Goal: Task Accomplishment & Management: Complete application form

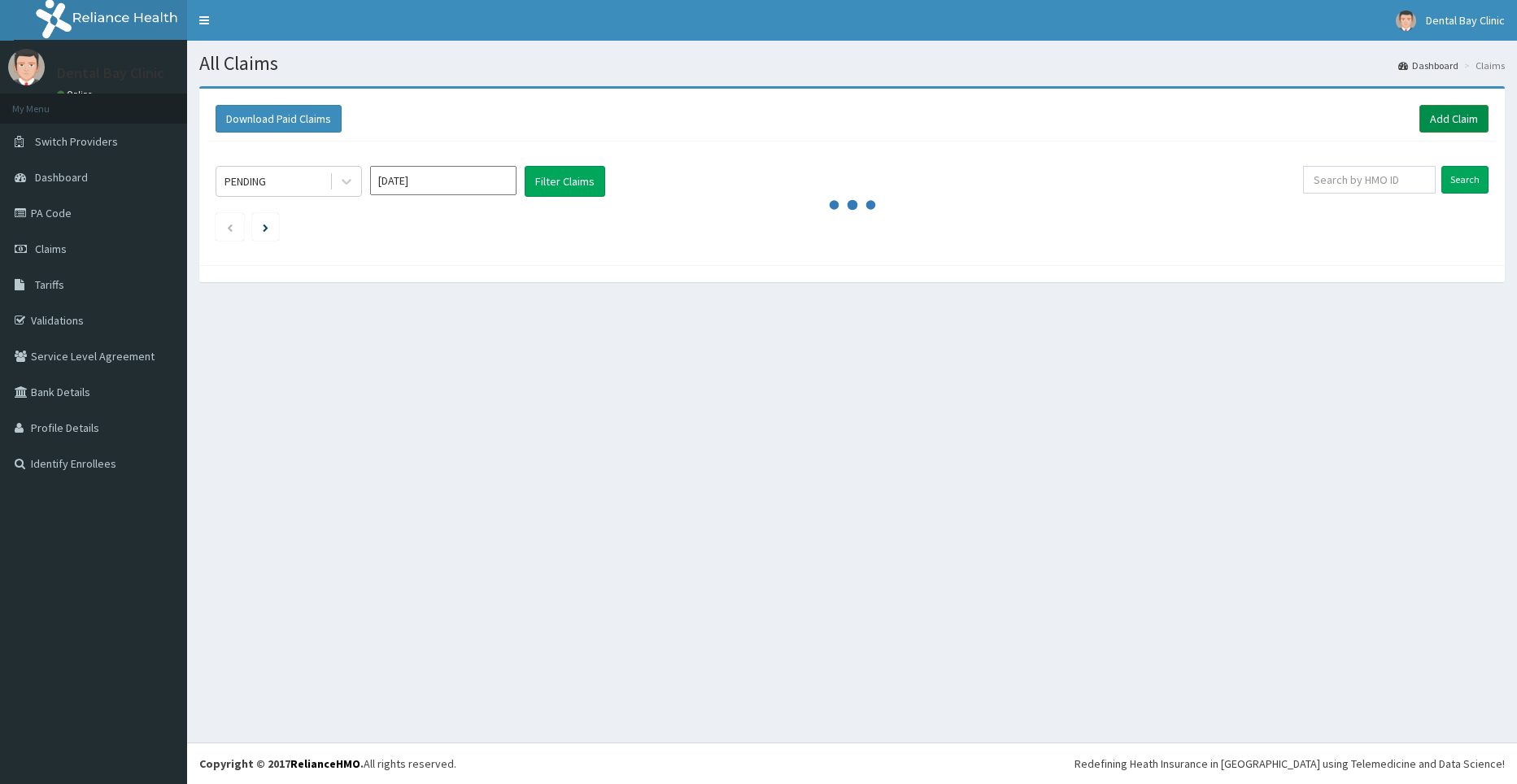
click at [1451, 116] on link "Add Claim" at bounding box center [1454, 118] width 69 height 27
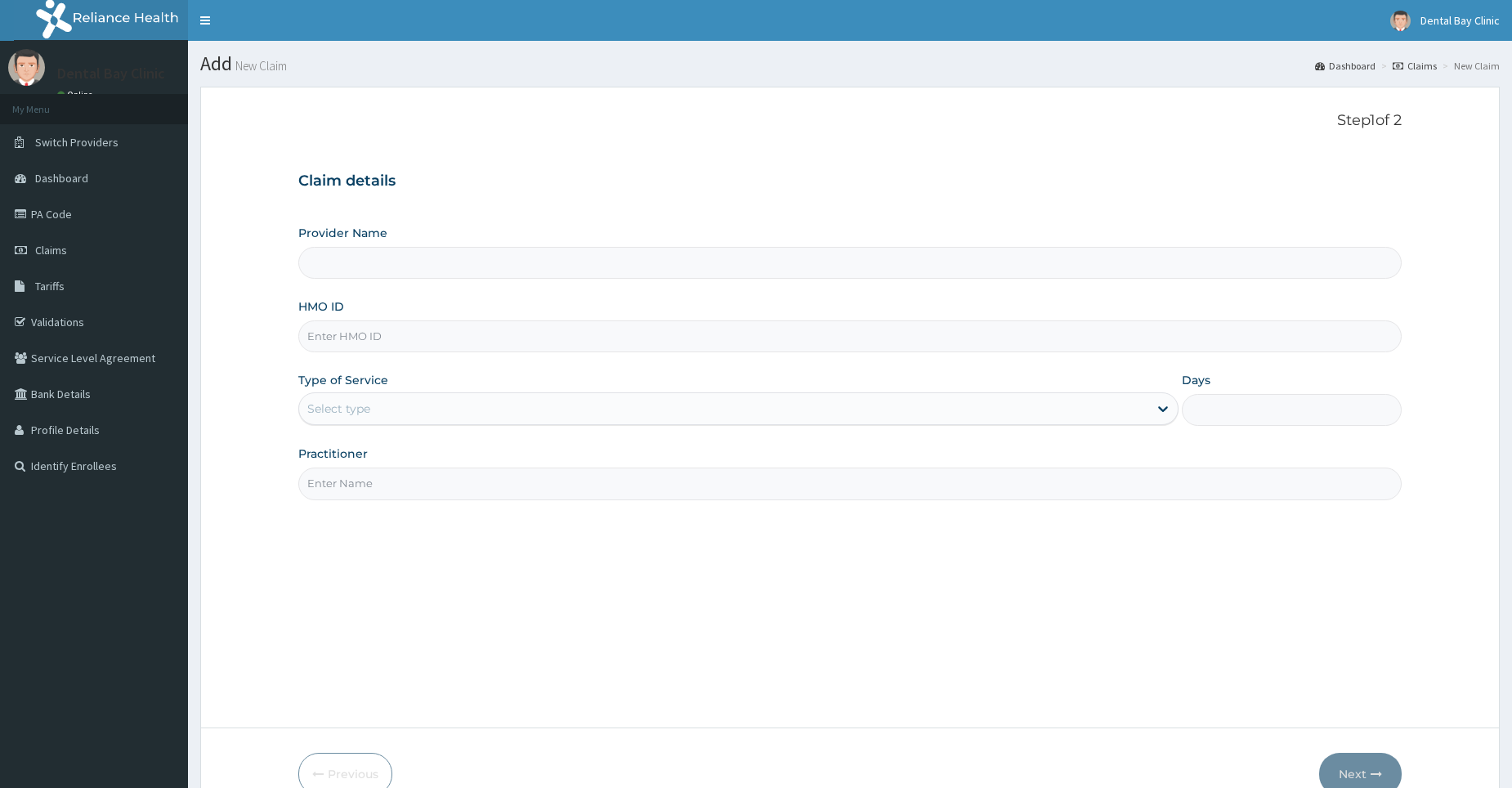
click at [919, 254] on input "Provider Name" at bounding box center [850, 262] width 1104 height 31
click at [455, 334] on input "HMO ID" at bounding box center [850, 336] width 1104 height 31
type input "[PA/761"
type input "Dental Bay Clinic"
type input "["
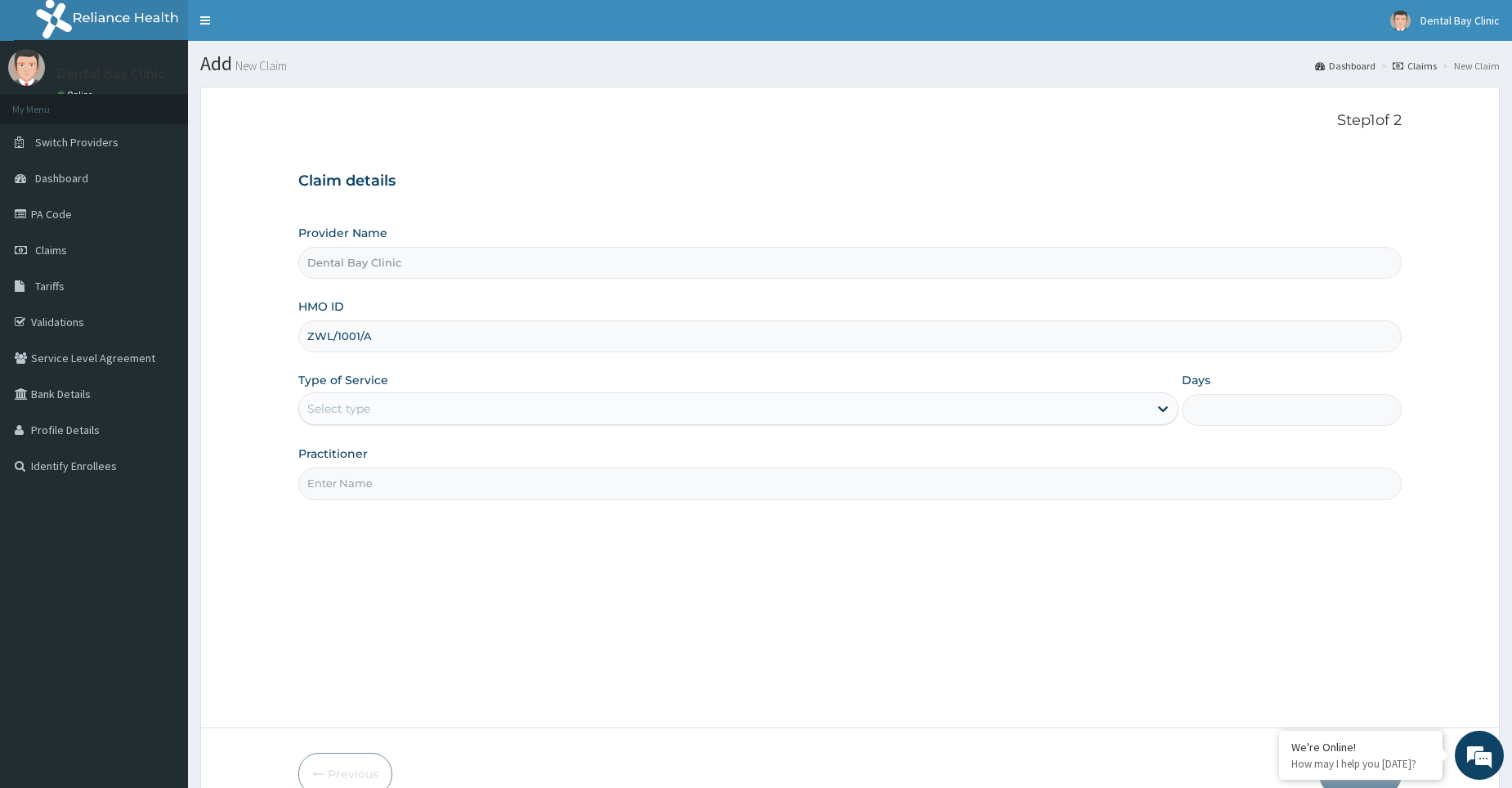
type input "ZWL/1001/A"
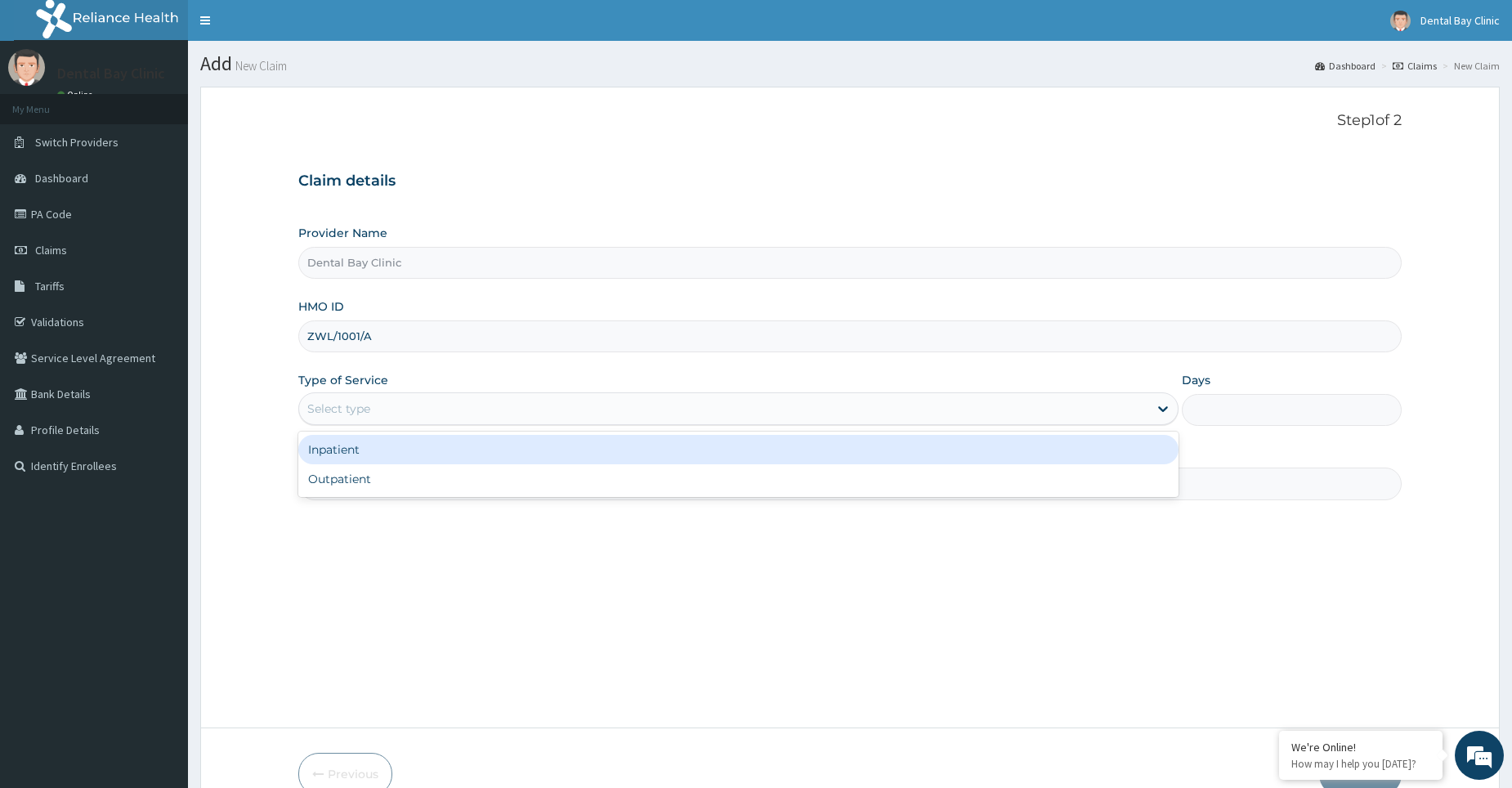
click at [497, 409] on div "Select type" at bounding box center [724, 408] width 849 height 26
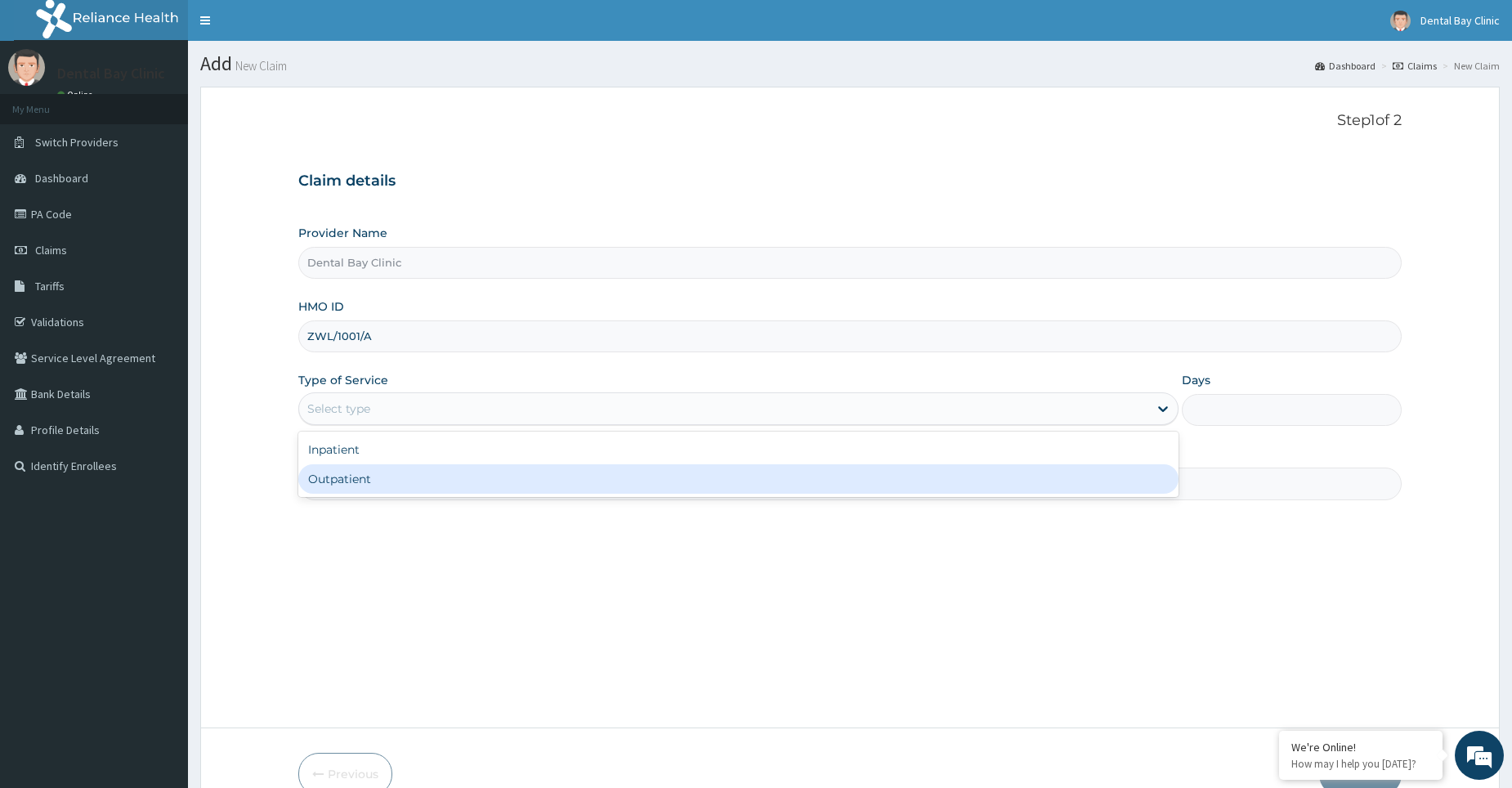
click at [456, 478] on div "Outpatient" at bounding box center [738, 479] width 881 height 29
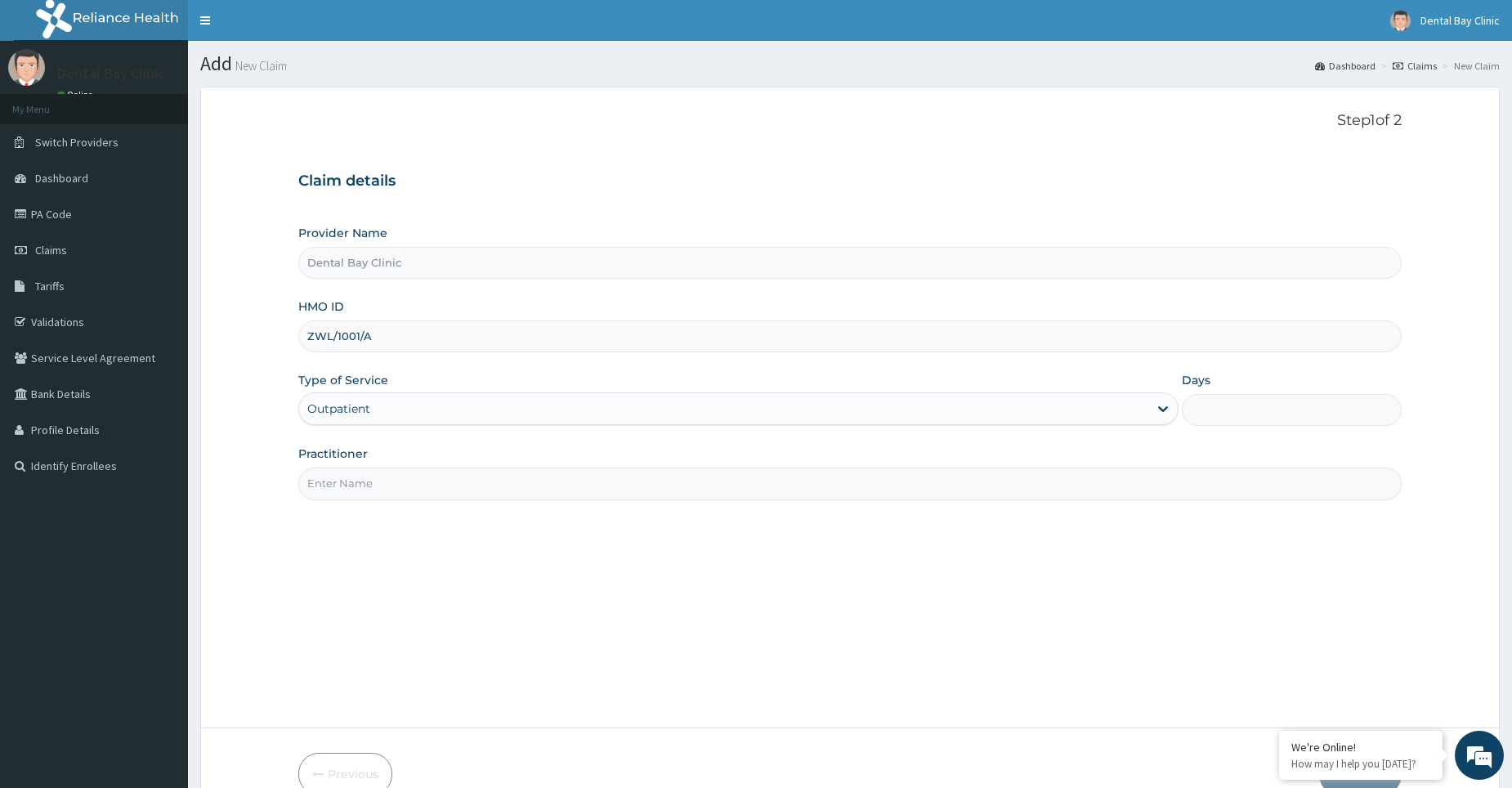
type input "1"
click at [448, 477] on input "Practitioner" at bounding box center [850, 483] width 1104 height 31
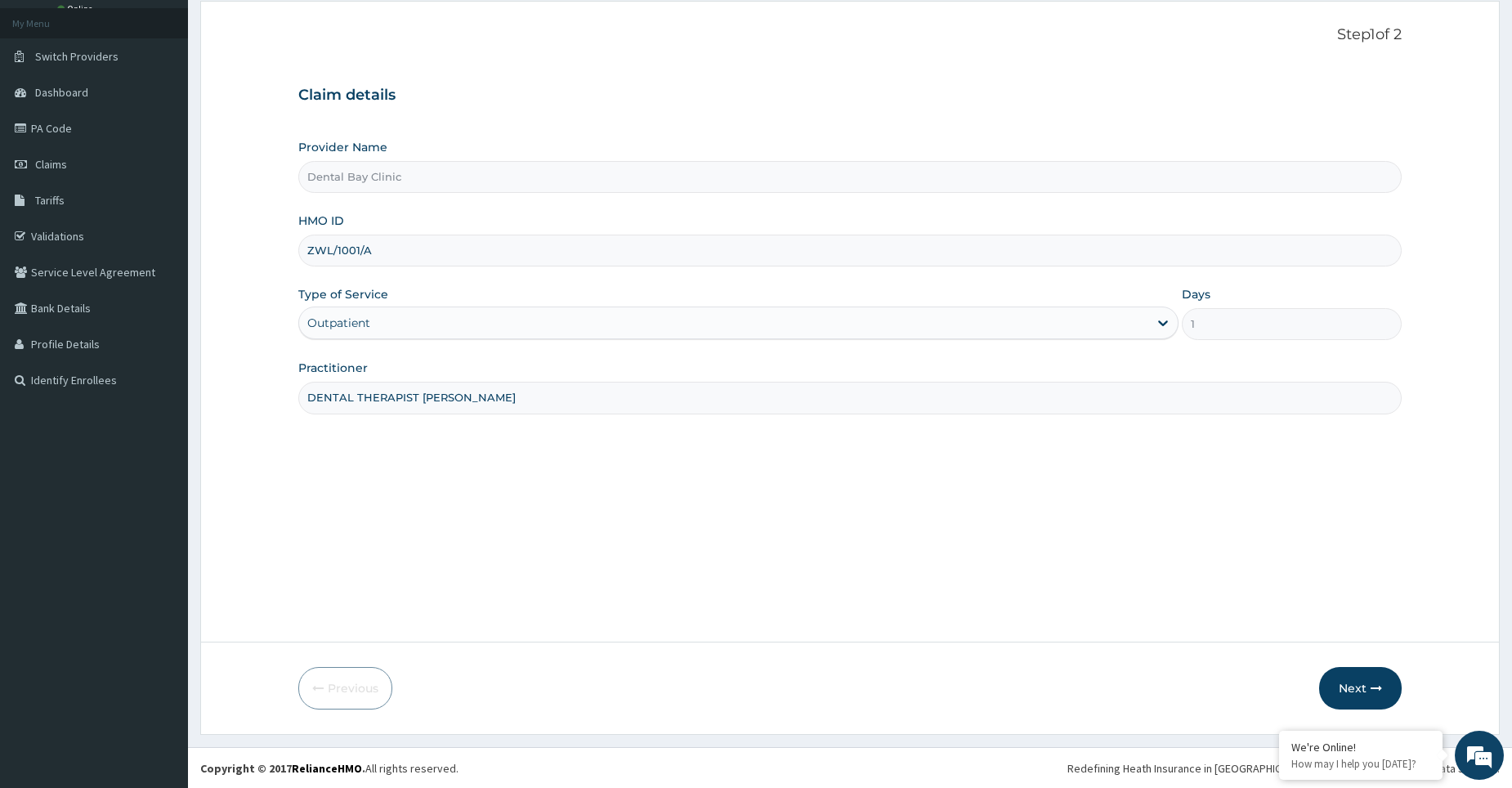
scroll to position [86, 0]
type input "DENTAL THERAPIST CYNTHIA"
click at [1375, 694] on button "Next" at bounding box center [1361, 687] width 82 height 42
click at [357, 246] on input "ZWL/1001/A" at bounding box center [850, 249] width 1104 height 31
click at [356, 247] on input "ZWL/1001/A" at bounding box center [850, 249] width 1104 height 31
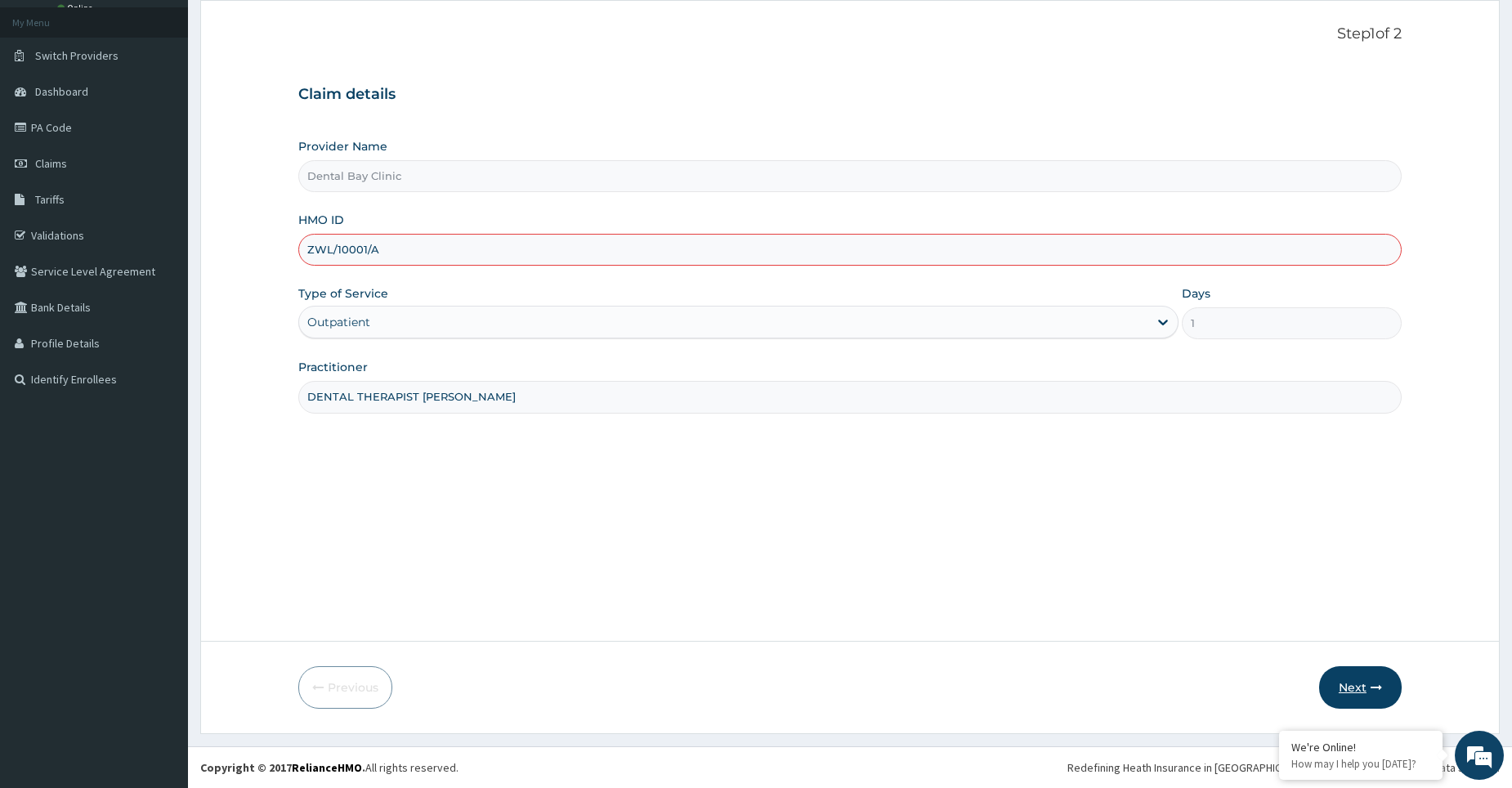
type input "ZWL/10001/A"
click at [1344, 688] on button "Next" at bounding box center [1361, 687] width 82 height 42
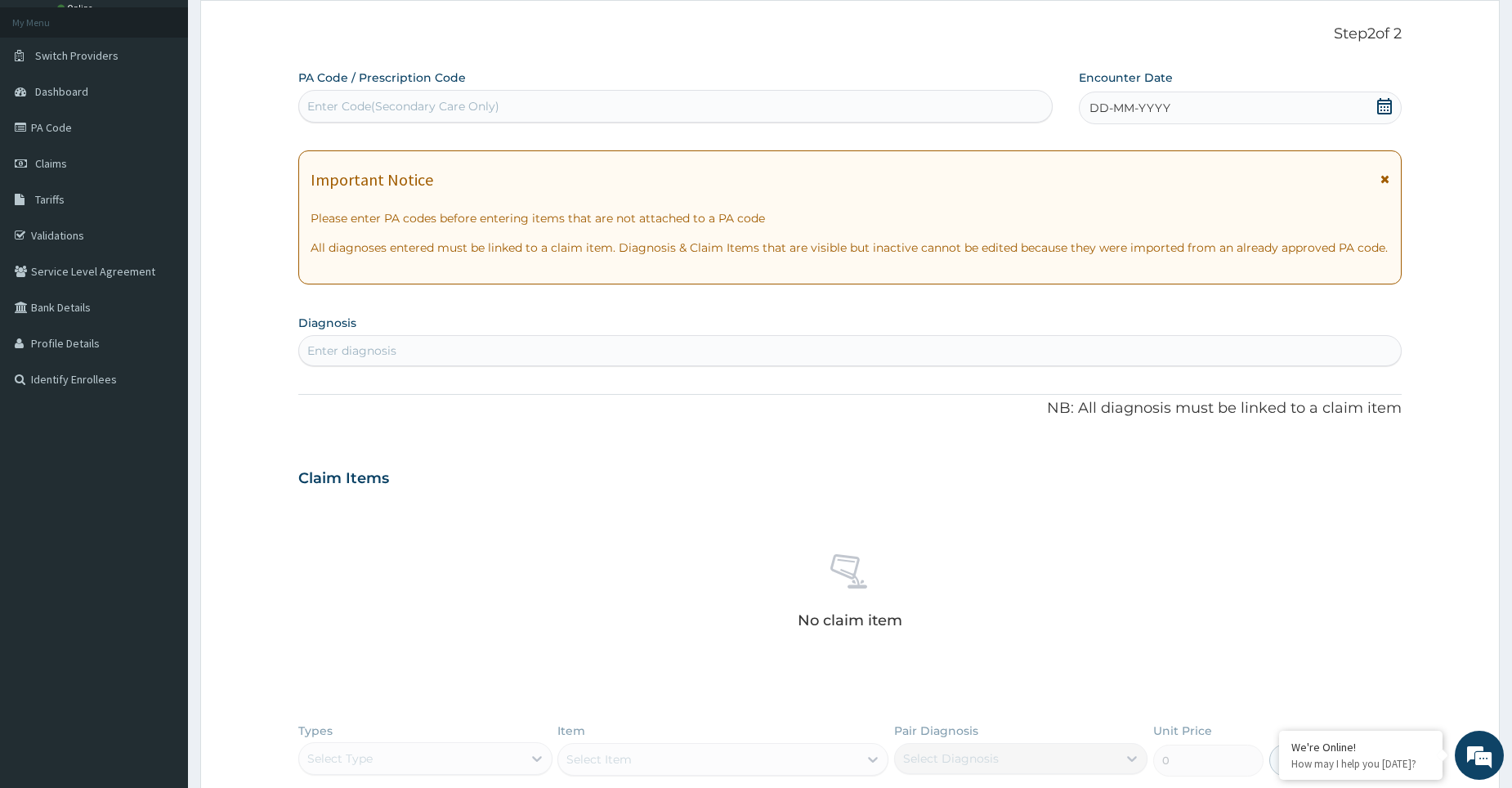
click at [469, 104] on div "Enter Code(Secondary Care Only)" at bounding box center [404, 106] width 192 height 17
type input "PA/76818B"
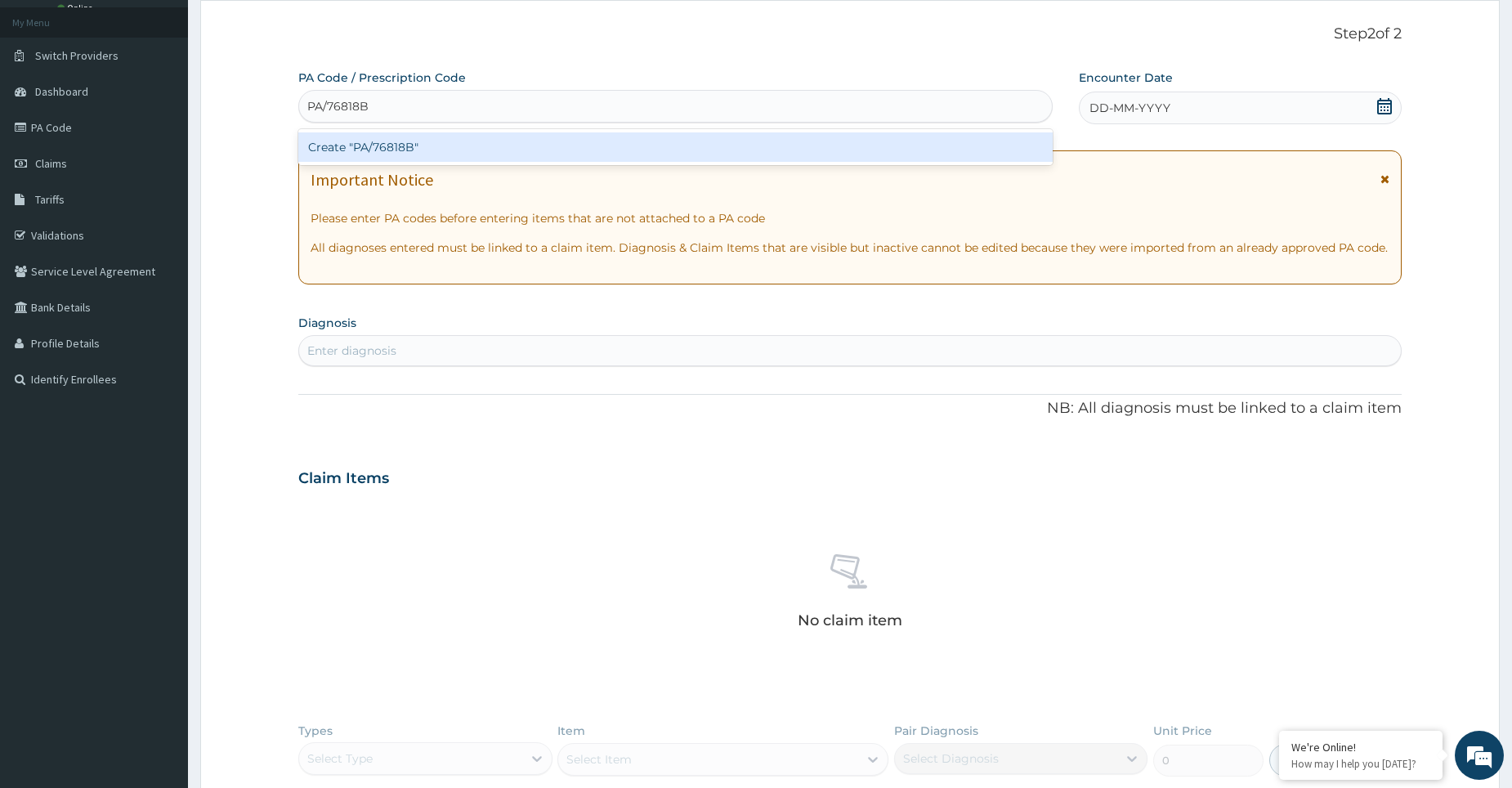
click at [543, 142] on div "Create "PA/76818B"" at bounding box center [675, 147] width 754 height 29
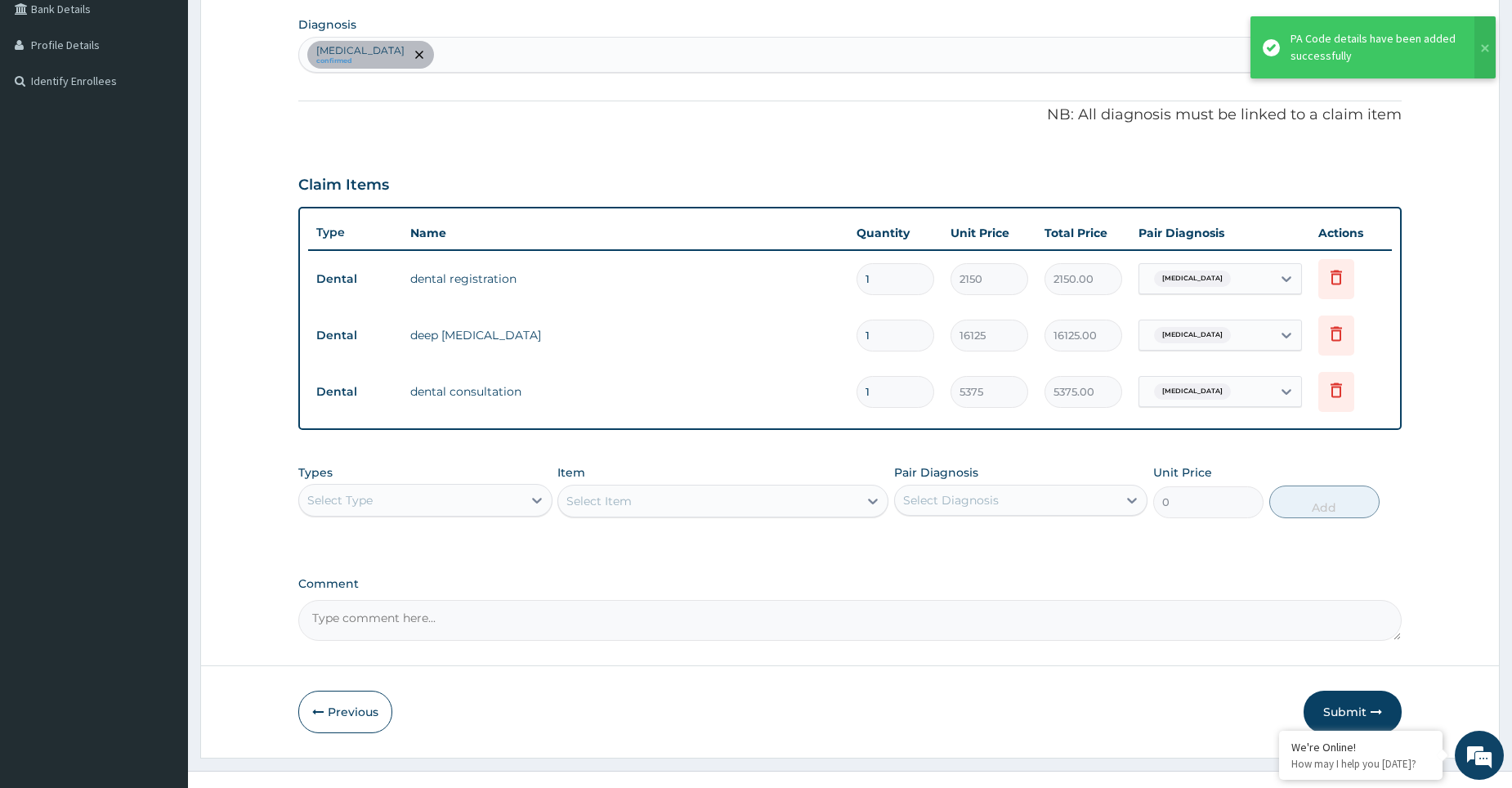
scroll to position [409, 0]
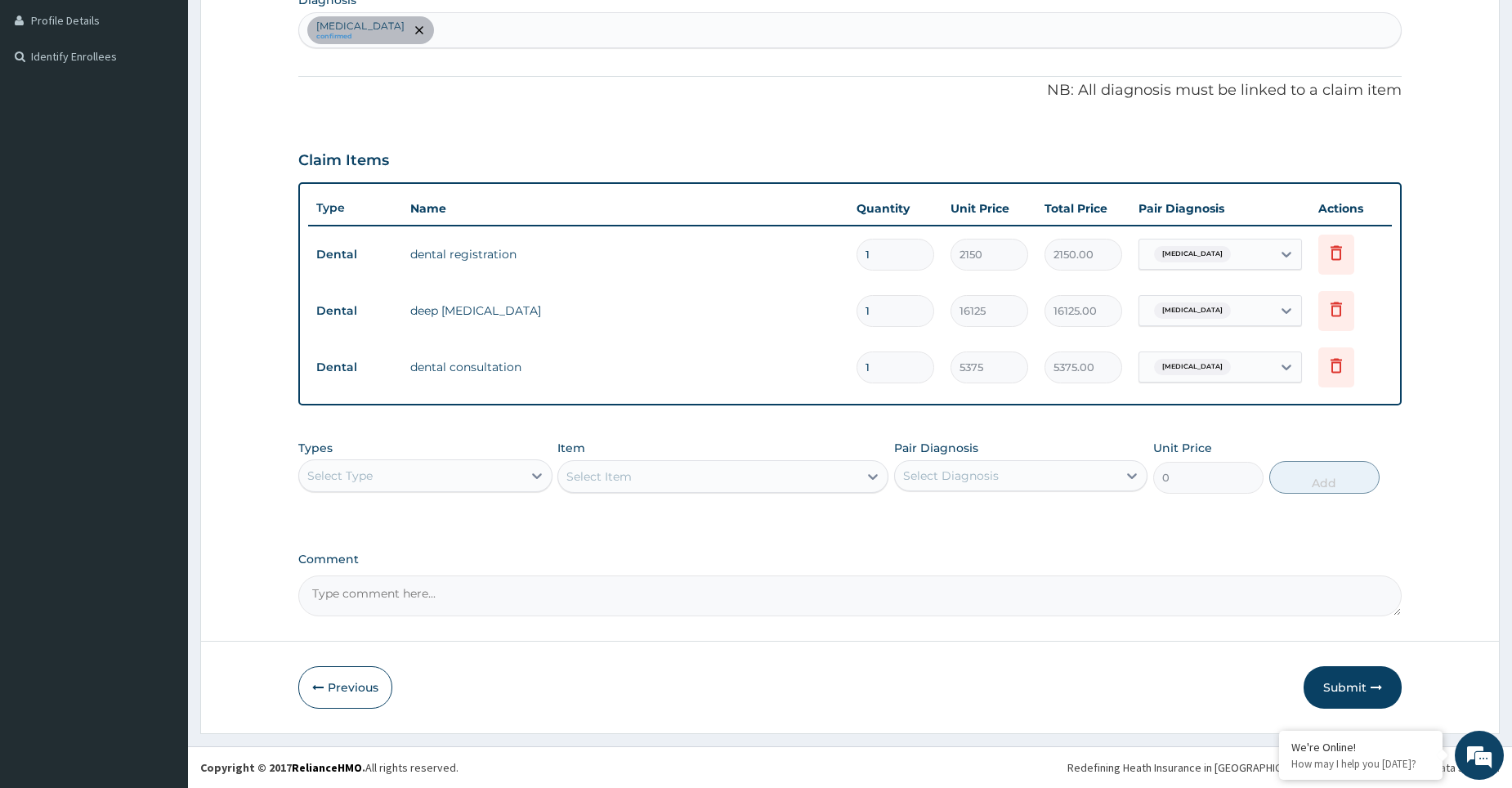
click at [359, 593] on textarea "Comment" at bounding box center [850, 596] width 1104 height 41
type textarea "O"
click at [456, 592] on textarea "PATIENT WILL BALANCE OUT OF POCKET" at bounding box center [850, 596] width 1104 height 41
type textarea "PATIENT WILL PAY THE REST OUT OF POCKET"
click at [1376, 683] on icon "button" at bounding box center [1377, 687] width 12 height 12
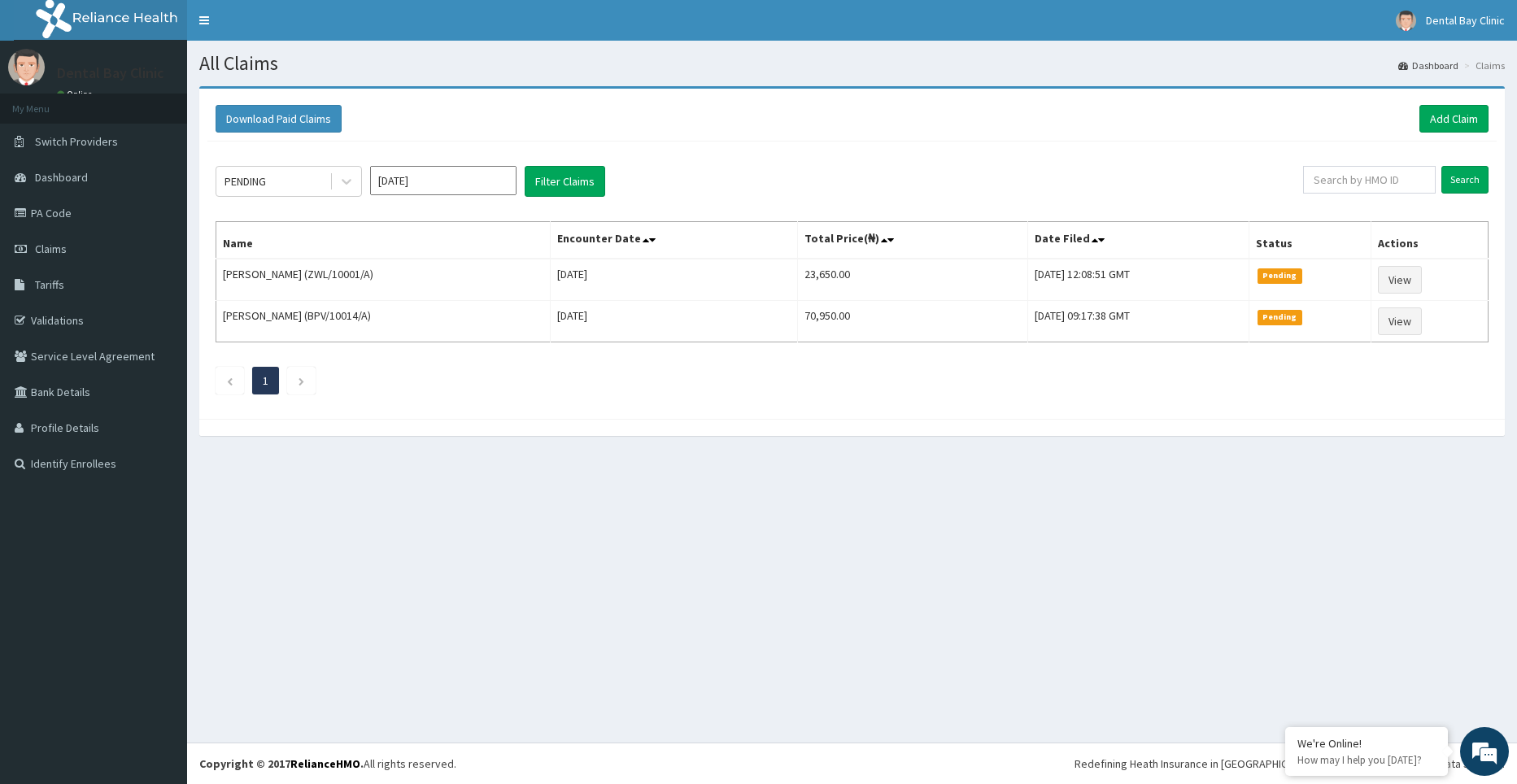
drag, startPoint x: 1440, startPoint y: 391, endPoint x: 1192, endPoint y: 433, distance: 251.5
click at [1298, 418] on div "Download Paid Claims Add Claim × Note you can only download claims within a max…" at bounding box center [852, 268] width 1329 height 366
click at [1382, 134] on div "Download Paid Claims Add Claim" at bounding box center [852, 119] width 1289 height 45
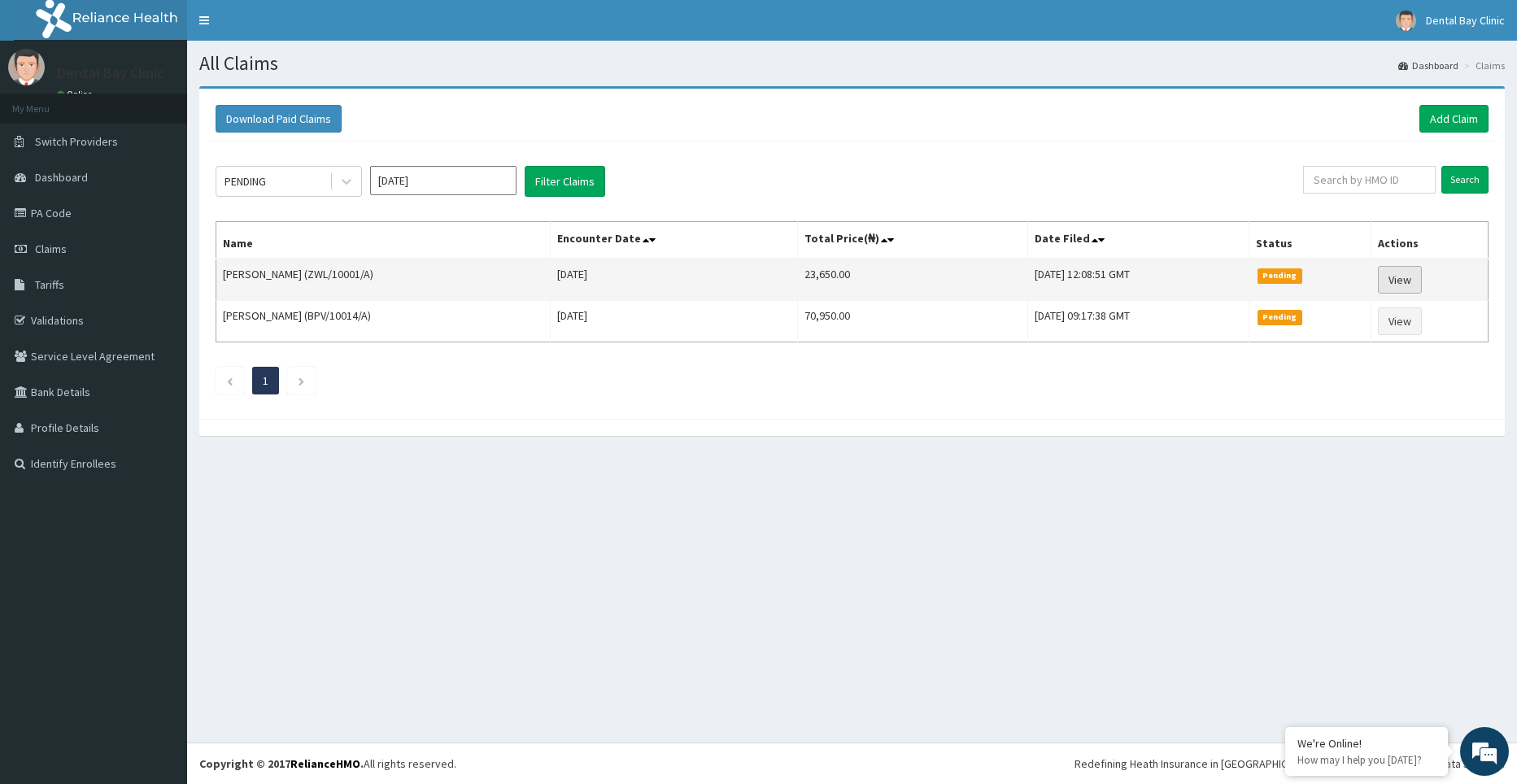
drag, startPoint x: 1515, startPoint y: 240, endPoint x: 1421, endPoint y: 267, distance: 97.8
click at [1495, 265] on div "Download Paid Claims Add Claim × Note you can only download claims within a max…" at bounding box center [852, 268] width 1329 height 366
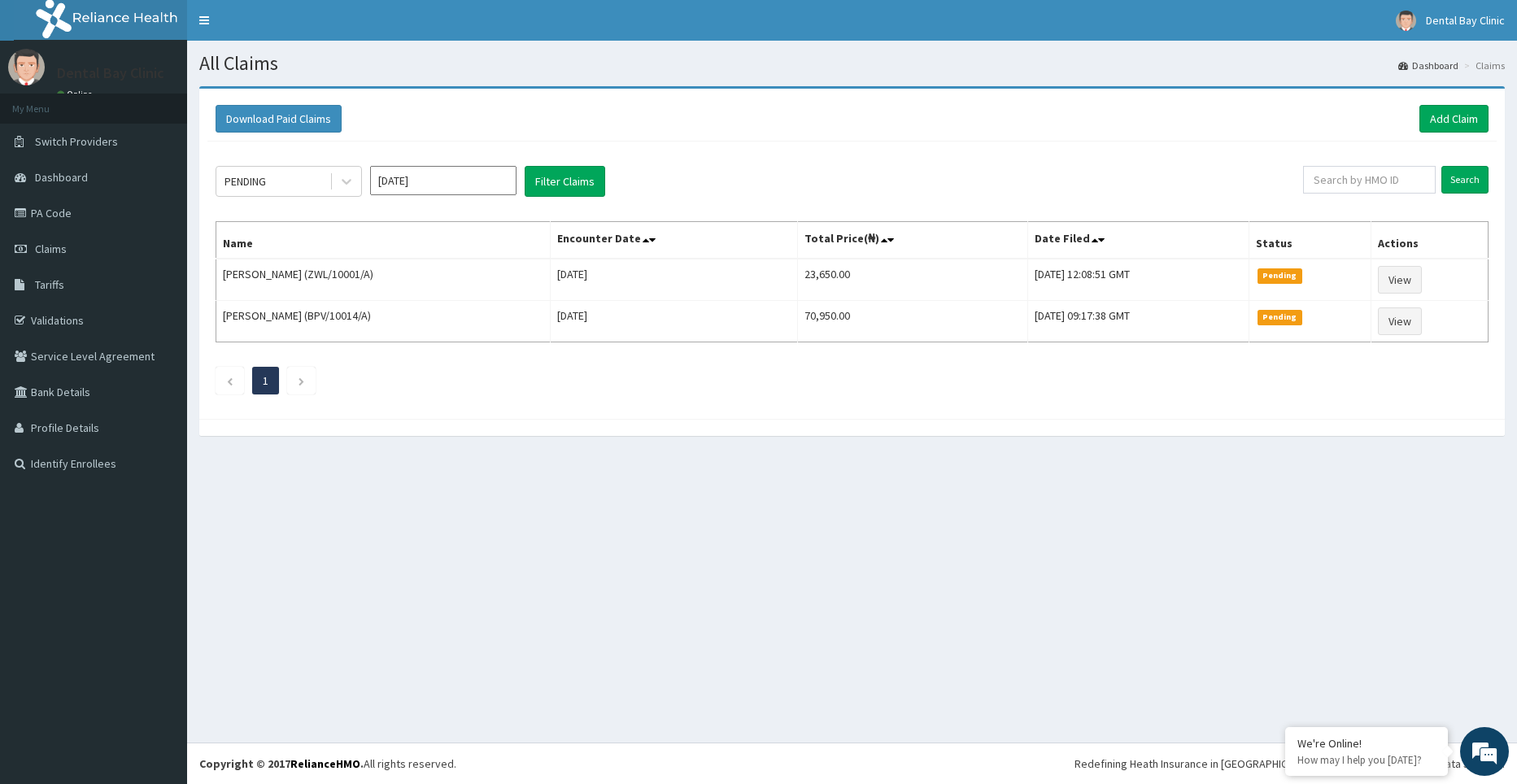
drag, startPoint x: 1186, startPoint y: 266, endPoint x: 1151, endPoint y: 595, distance: 330.9
click at [1155, 608] on div "All Claims Dashboard Claims Download Paid Claims Add Claim × Note you can only …" at bounding box center [852, 392] width 1329 height 702
click at [61, 217] on link "PA Code" at bounding box center [94, 213] width 188 height 36
click at [61, 216] on link "PA Code" at bounding box center [94, 213] width 188 height 36
